Goal: Task Accomplishment & Management: Use online tool/utility

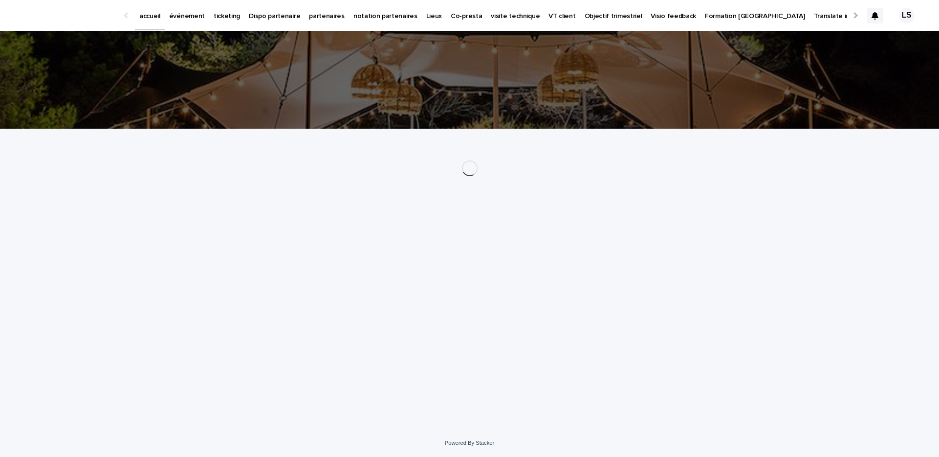
click at [876, 14] on icon at bounding box center [875, 16] width 7 height 8
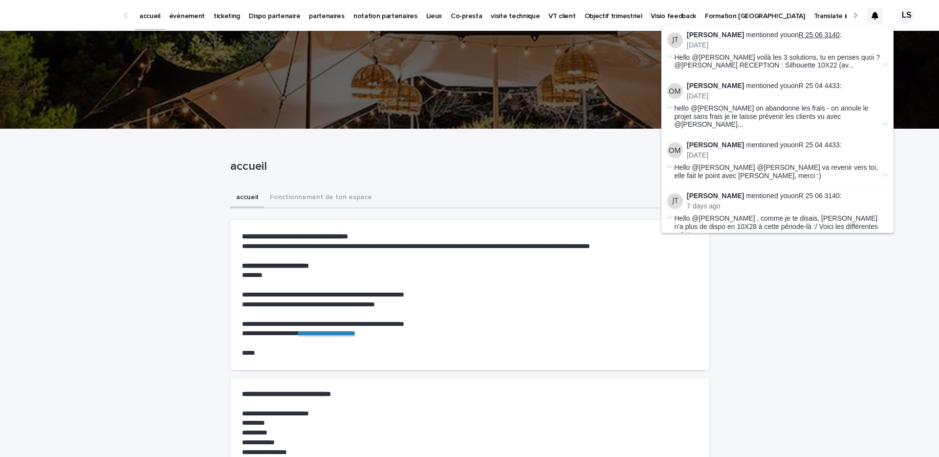
click at [805, 34] on link "R 25 06 3140" at bounding box center [819, 35] width 41 height 8
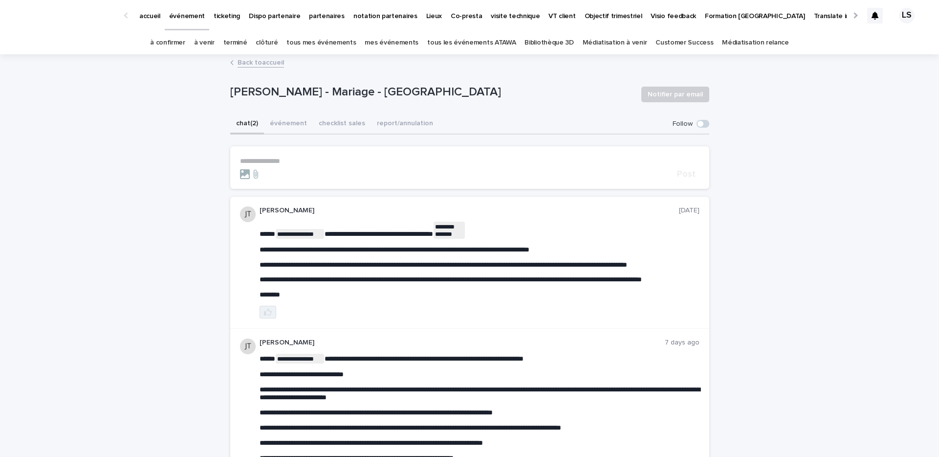
click at [269, 316] on icon "button" at bounding box center [268, 312] width 8 height 8
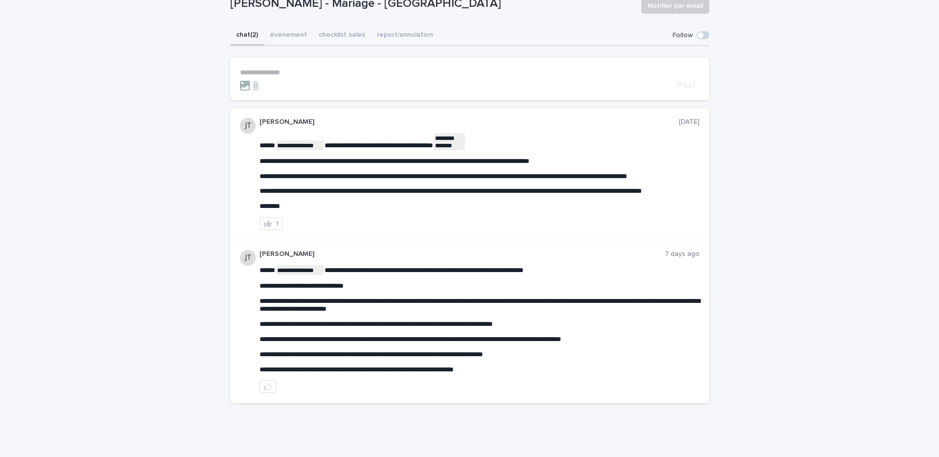
scroll to position [109, 0]
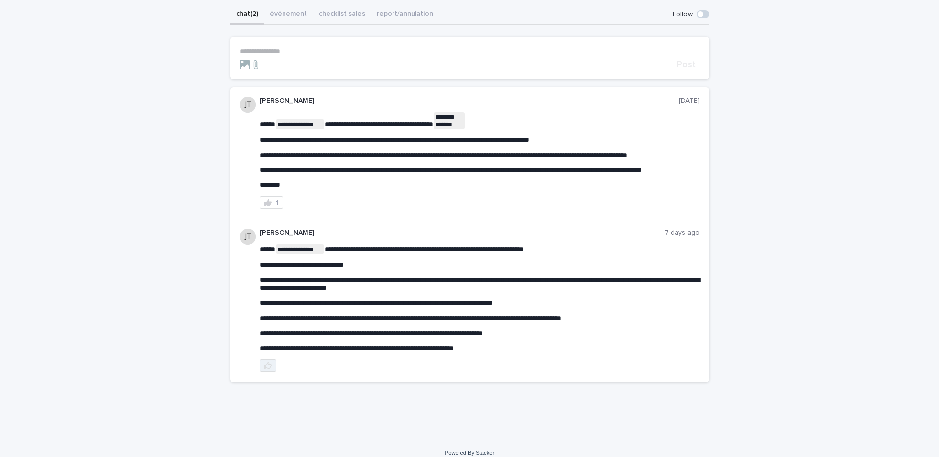
click at [271, 371] on button "button" at bounding box center [268, 365] width 17 height 13
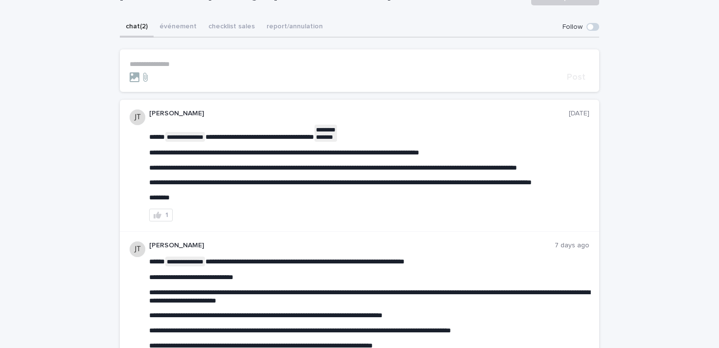
scroll to position [97, 0]
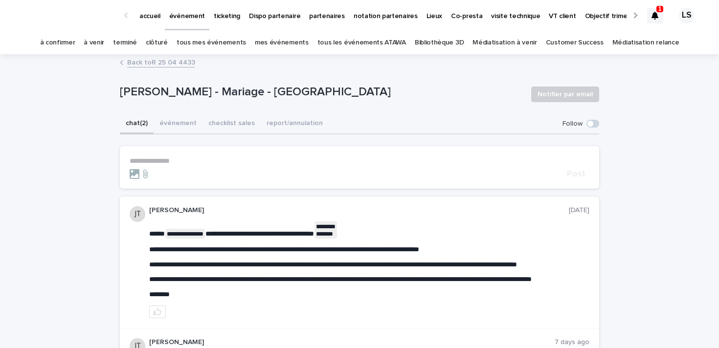
click at [653, 18] on icon at bounding box center [654, 16] width 7 height 8
click at [654, 16] on icon at bounding box center [654, 16] width 7 height 8
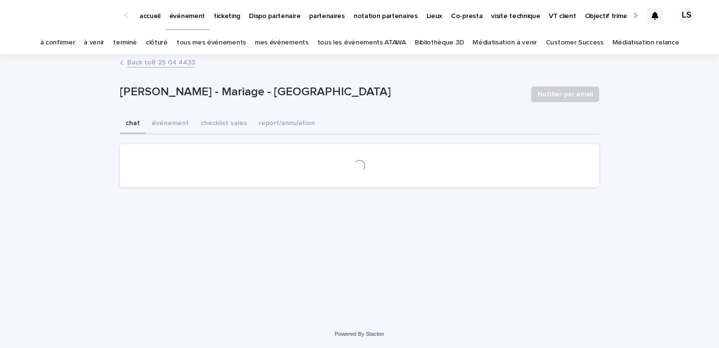
click at [656, 15] on icon at bounding box center [654, 16] width 7 height 8
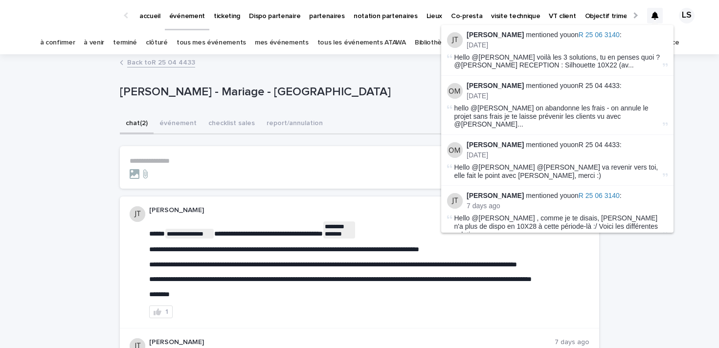
click at [27, 187] on div "**********" at bounding box center [359, 301] width 719 height 493
